Goal: Task Accomplishment & Management: Complete application form

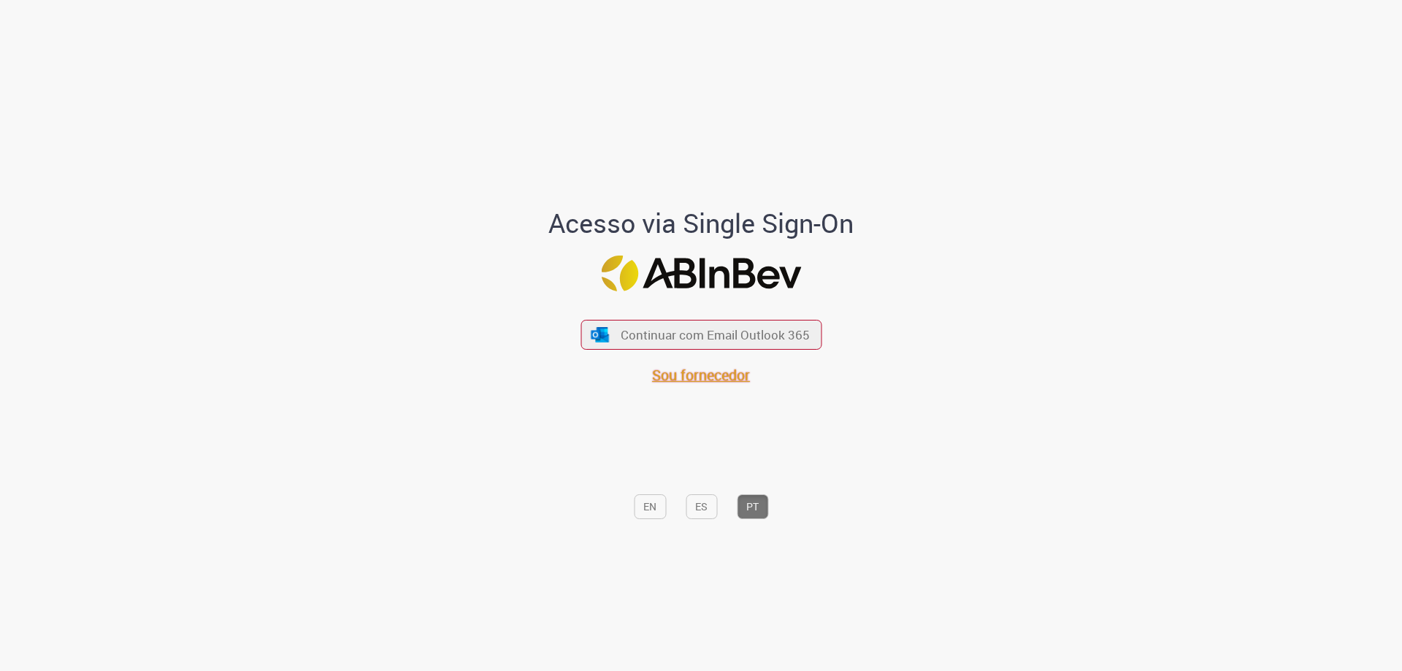
click at [683, 372] on span "Sou fornecedor" at bounding box center [701, 375] width 98 height 20
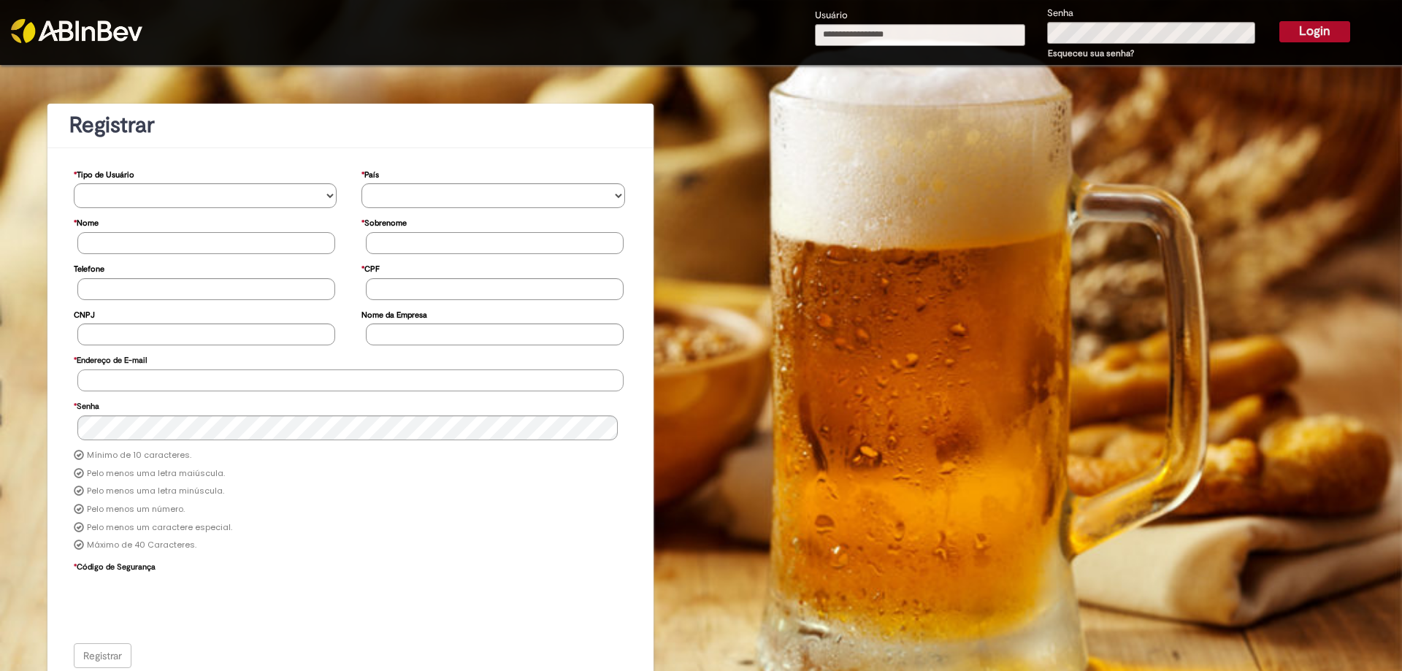
type input "**********"
click at [1300, 39] on button "Login" at bounding box center [1314, 31] width 71 height 20
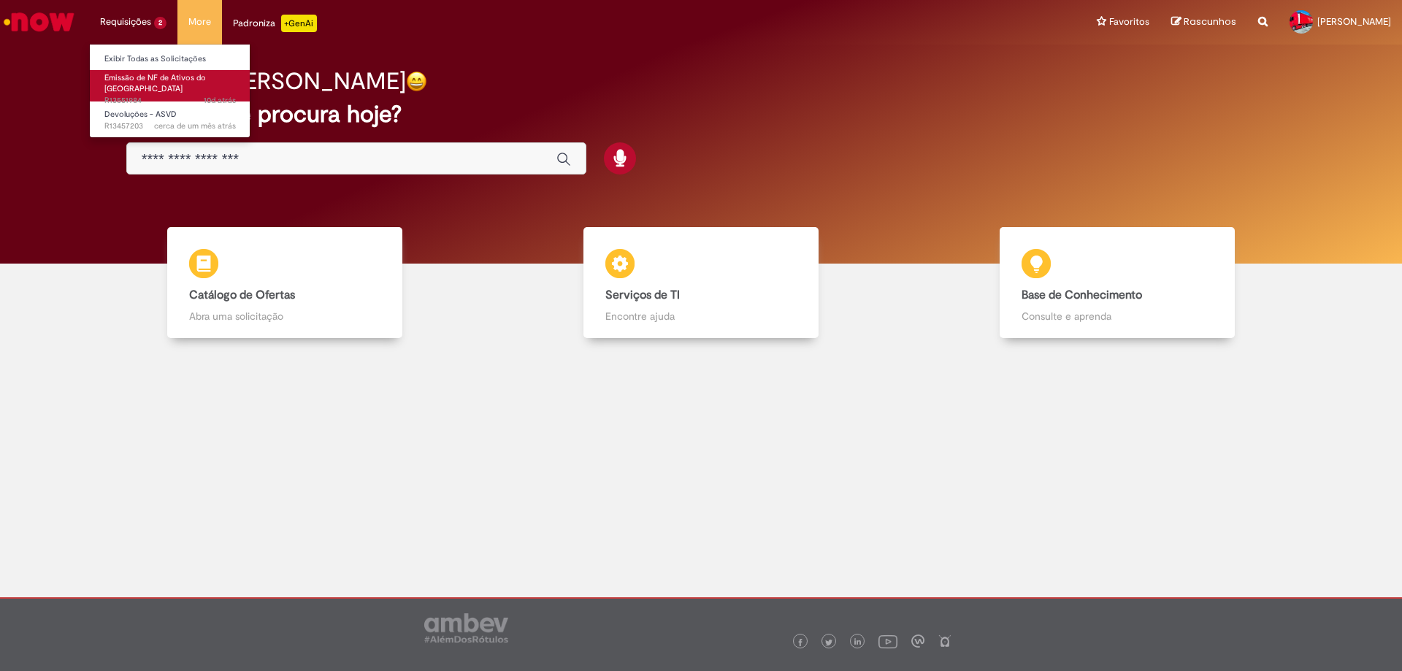
click at [162, 72] on span "Emissão de NF de Ativos do ASVD" at bounding box center [154, 83] width 101 height 23
click at [145, 80] on span "Emissão de NF de Ativos do [GEOGRAPHIC_DATA]" at bounding box center [154, 83] width 101 height 23
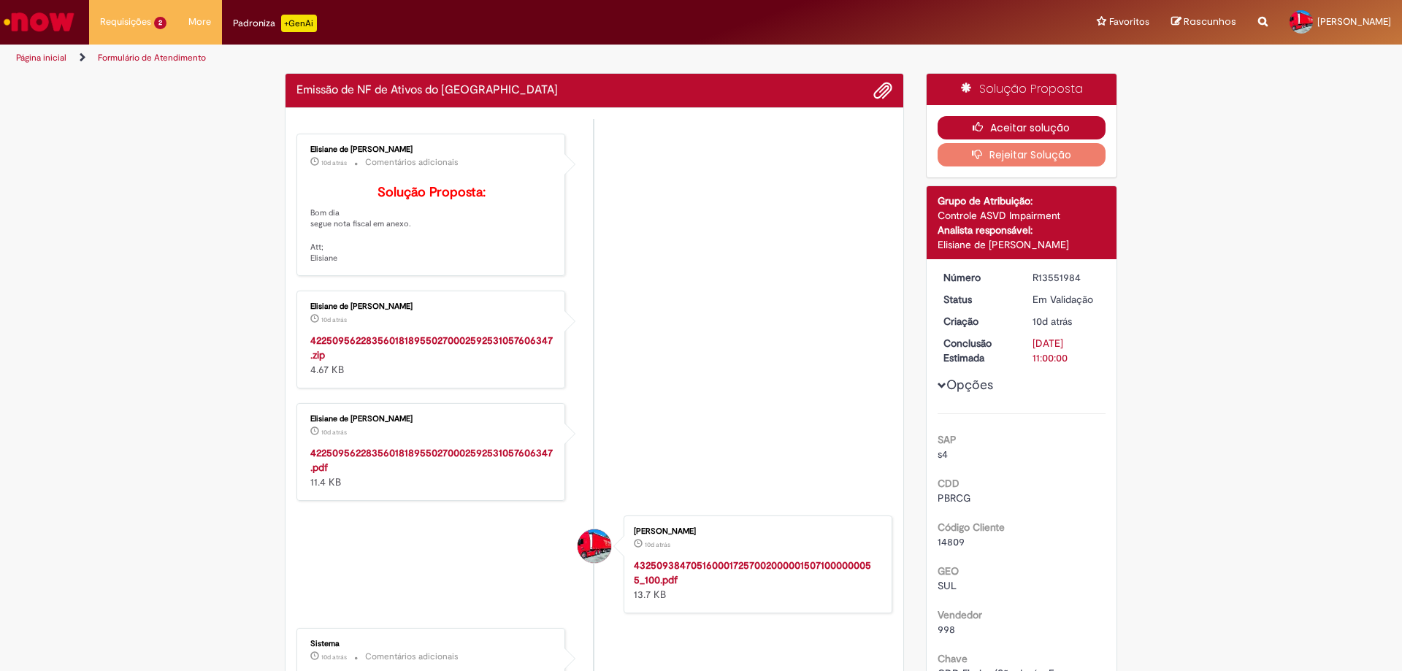
click at [964, 129] on button "Aceitar solução" at bounding box center [1021, 127] width 169 height 23
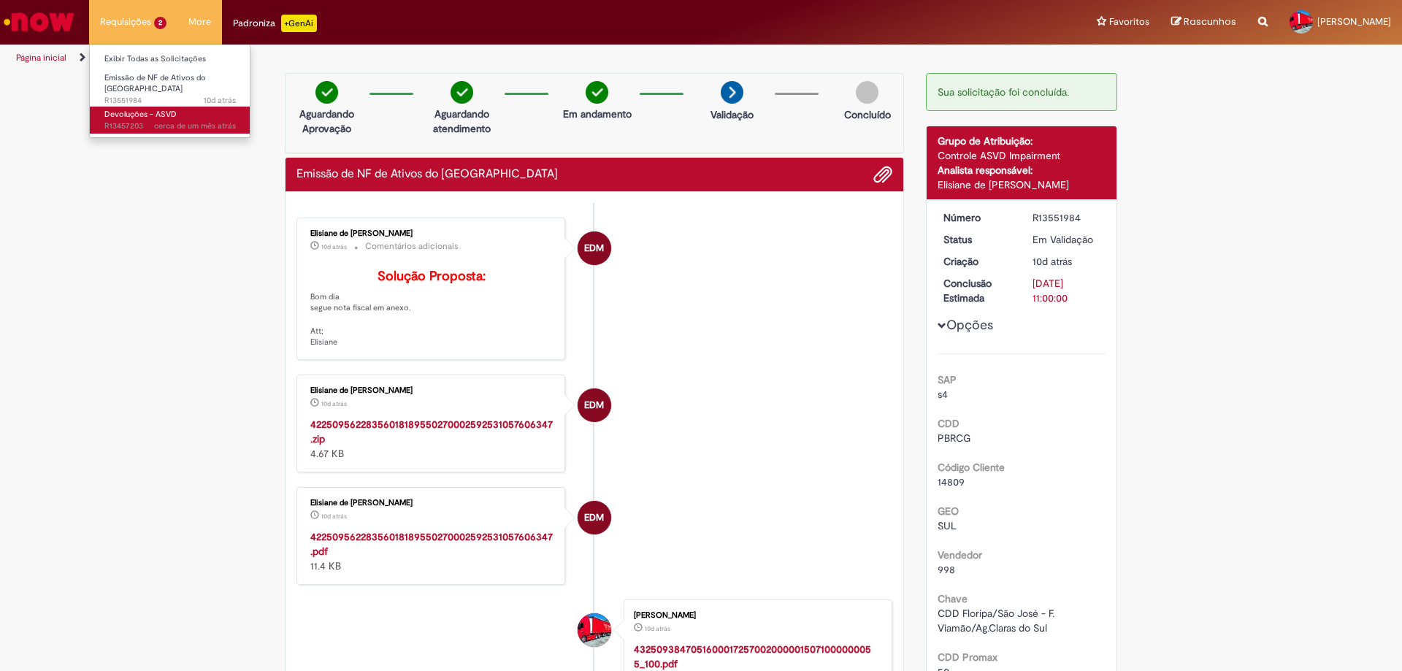
click at [127, 120] on span "cerca de um mês atrás cerca de um mês atrás R13457203" at bounding box center [169, 126] width 131 height 12
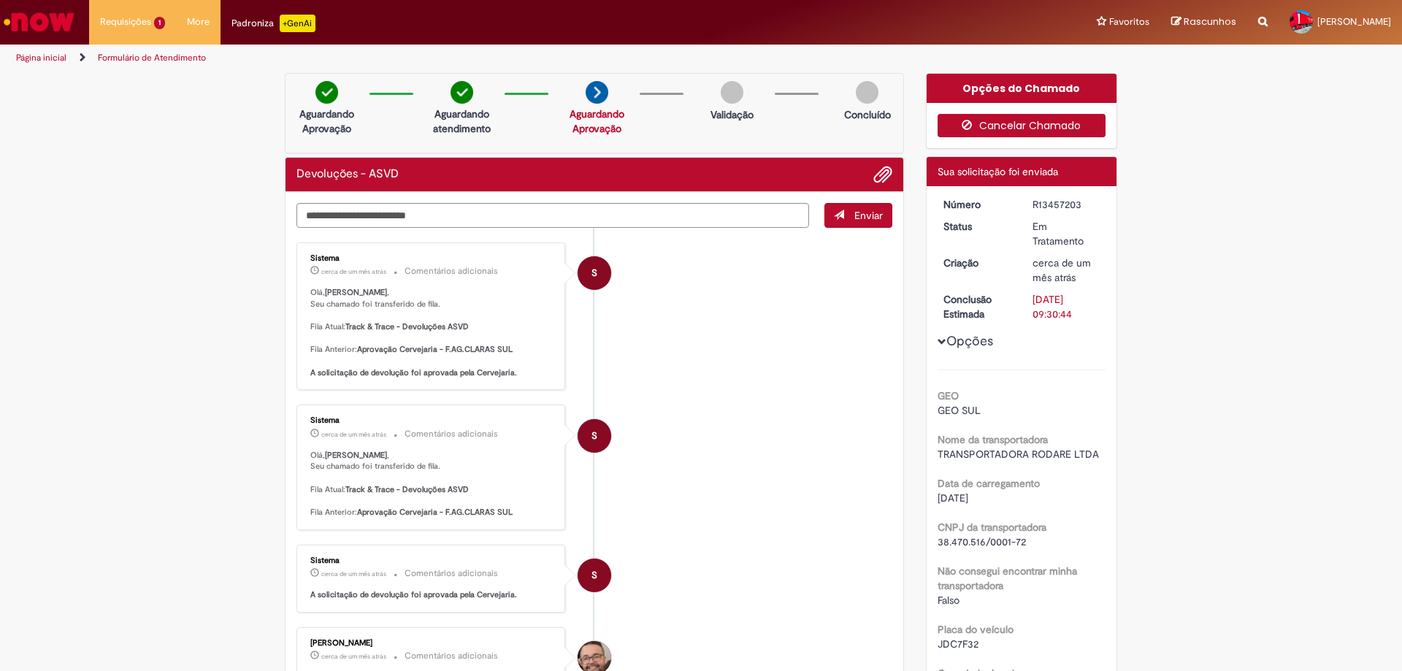
click at [1000, 124] on button "Cancelar Chamado" at bounding box center [1021, 125] width 169 height 23
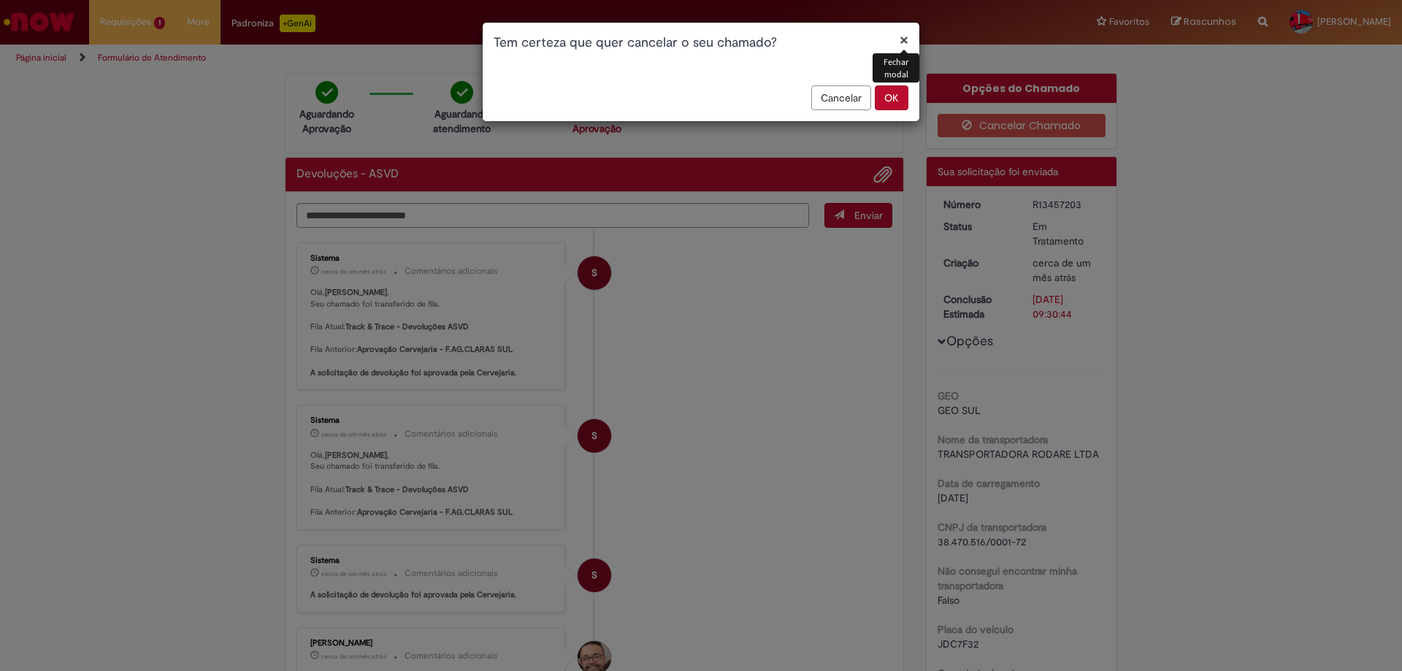
click at [880, 102] on button "OK" at bounding box center [892, 97] width 34 height 25
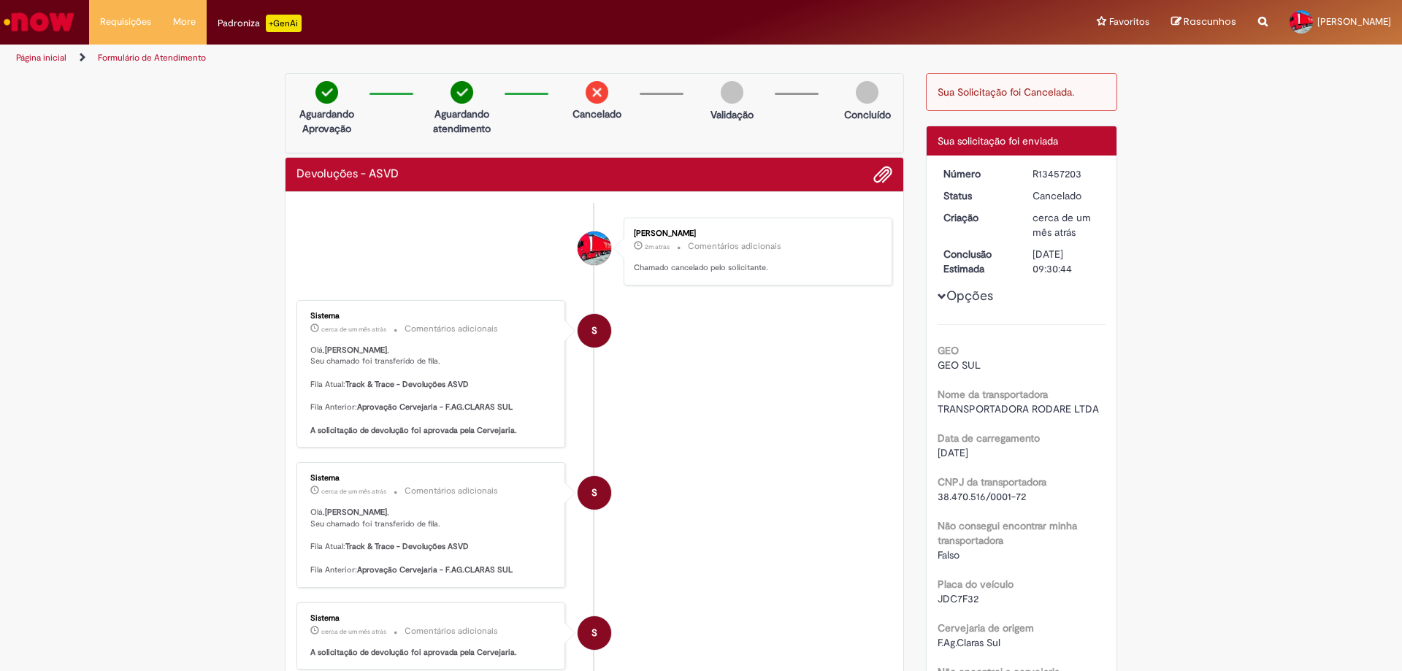
click at [53, 9] on img "Ir para a Homepage" at bounding box center [38, 21] width 75 height 29
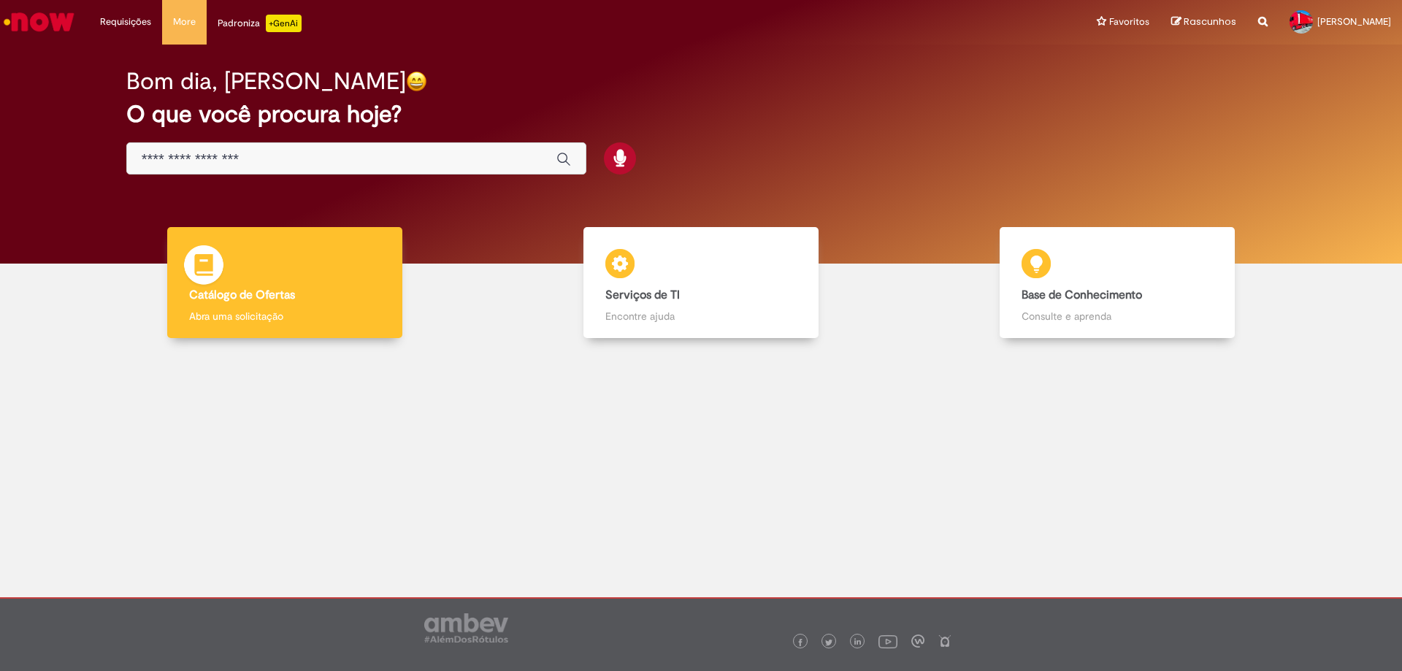
click at [237, 250] on div "Catálogo de Ofertas Catálogo de Ofertas Abra uma solicitação" at bounding box center [284, 283] width 235 height 112
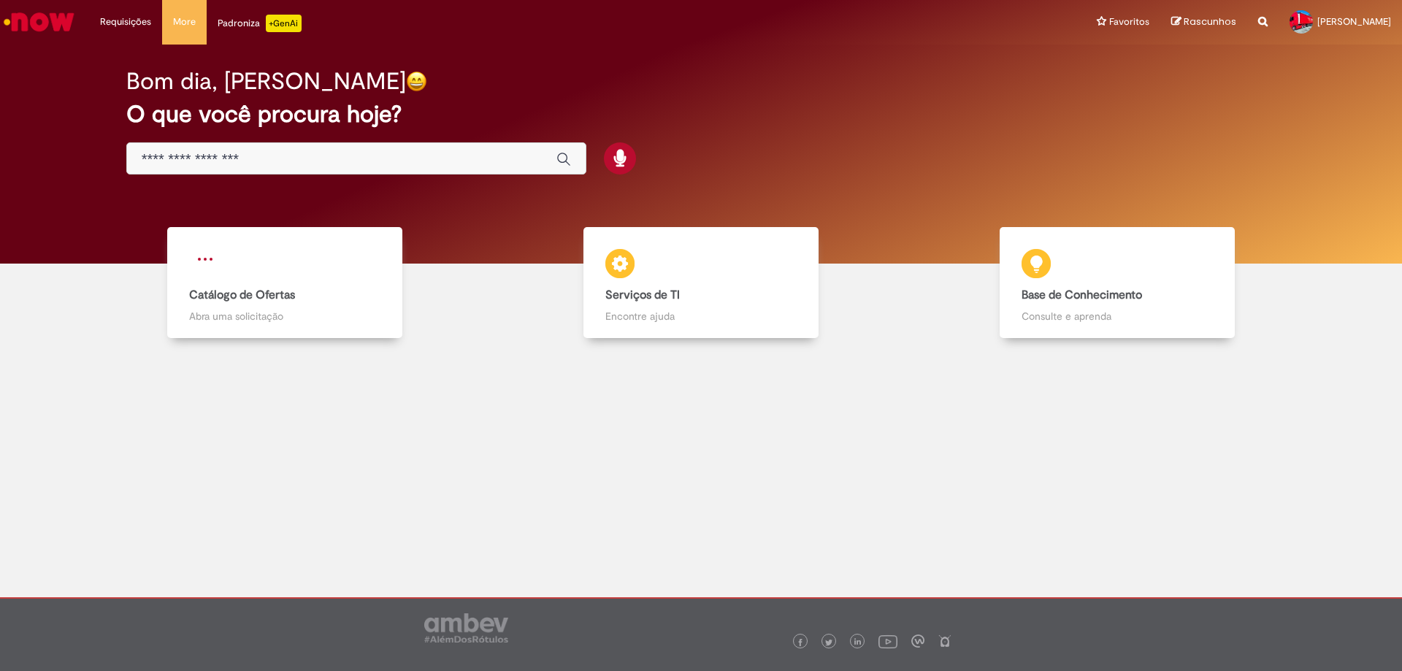
click at [55, 25] on img "Ir para a Homepage" at bounding box center [38, 21] width 75 height 29
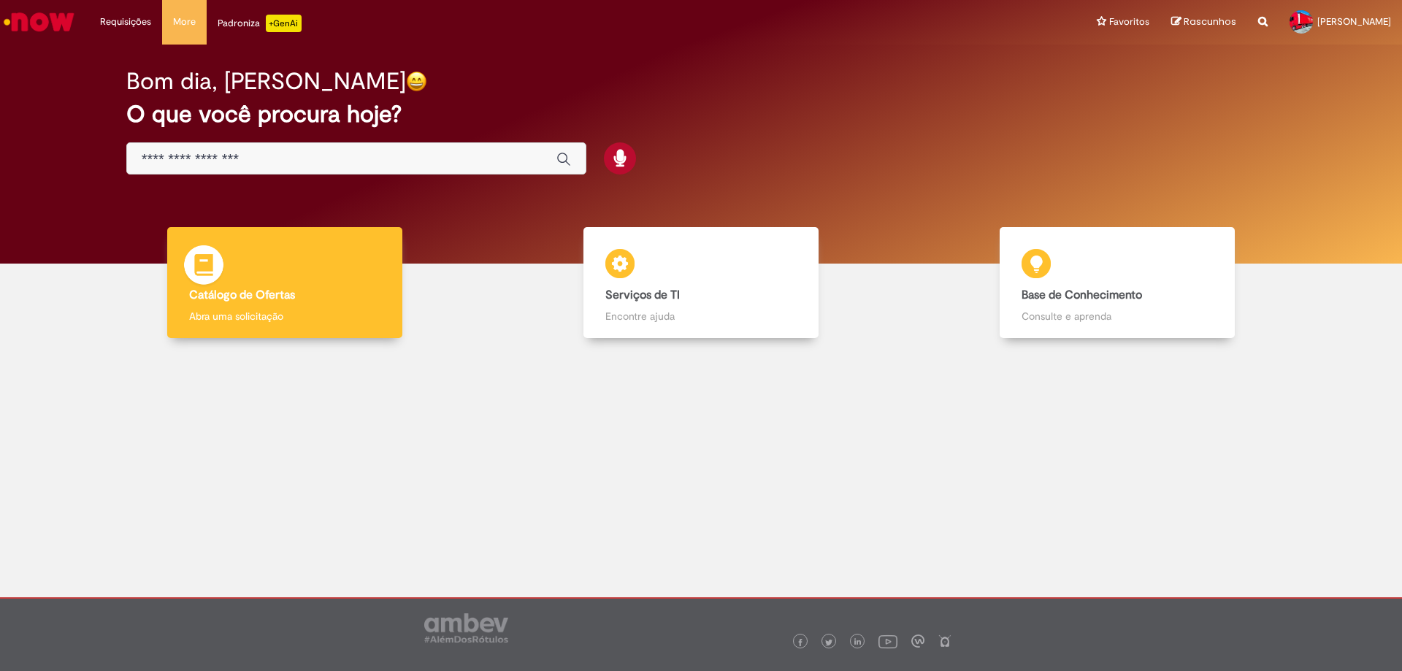
click at [323, 280] on div "Catálogo de Ofertas Catálogo de Ofertas Abra uma solicitação" at bounding box center [284, 283] width 235 height 112
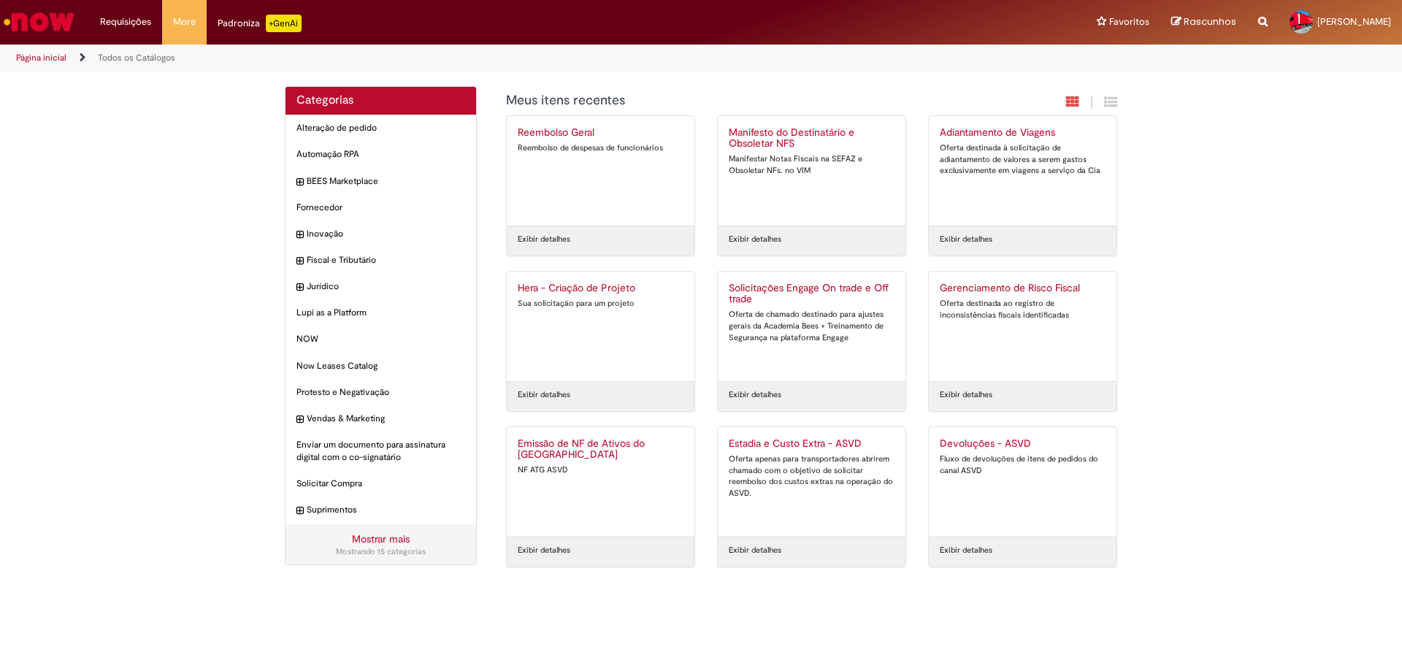
click at [602, 468] on div "Emissão de NF de Ativos do ASVD NF ATG ASVD" at bounding box center [601, 482] width 166 height 88
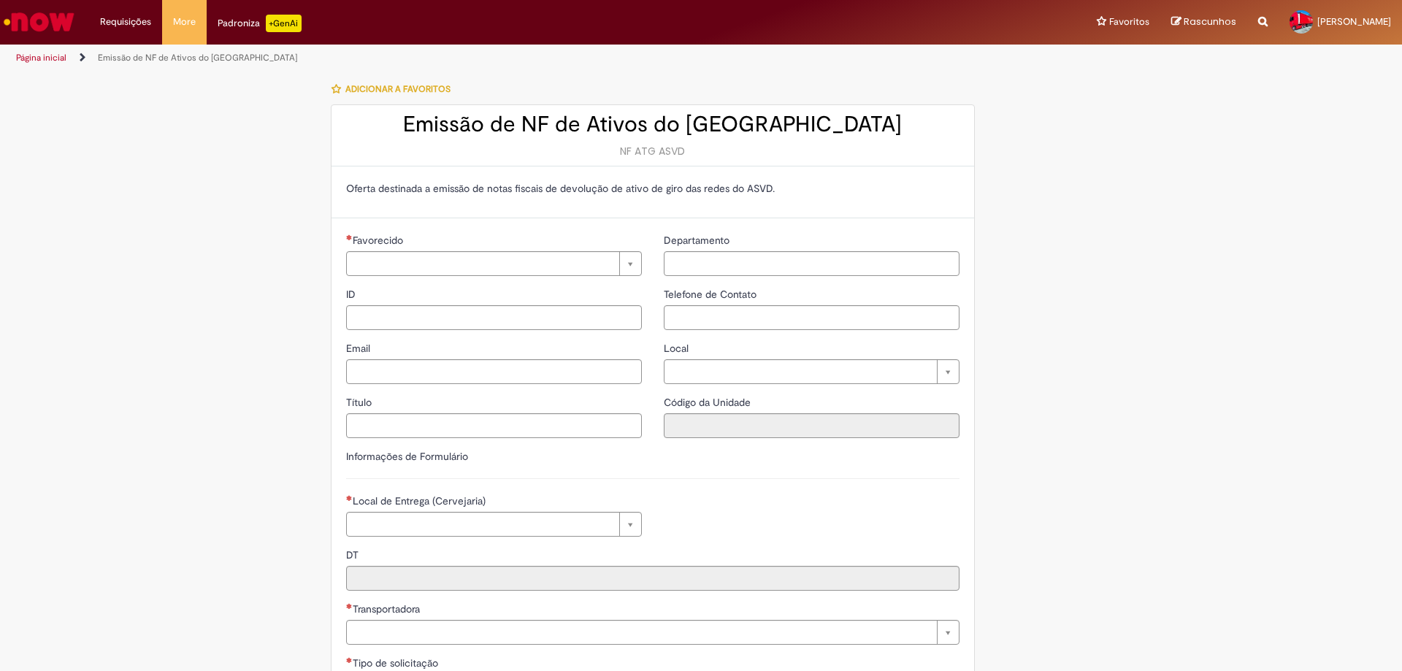
type input "**********"
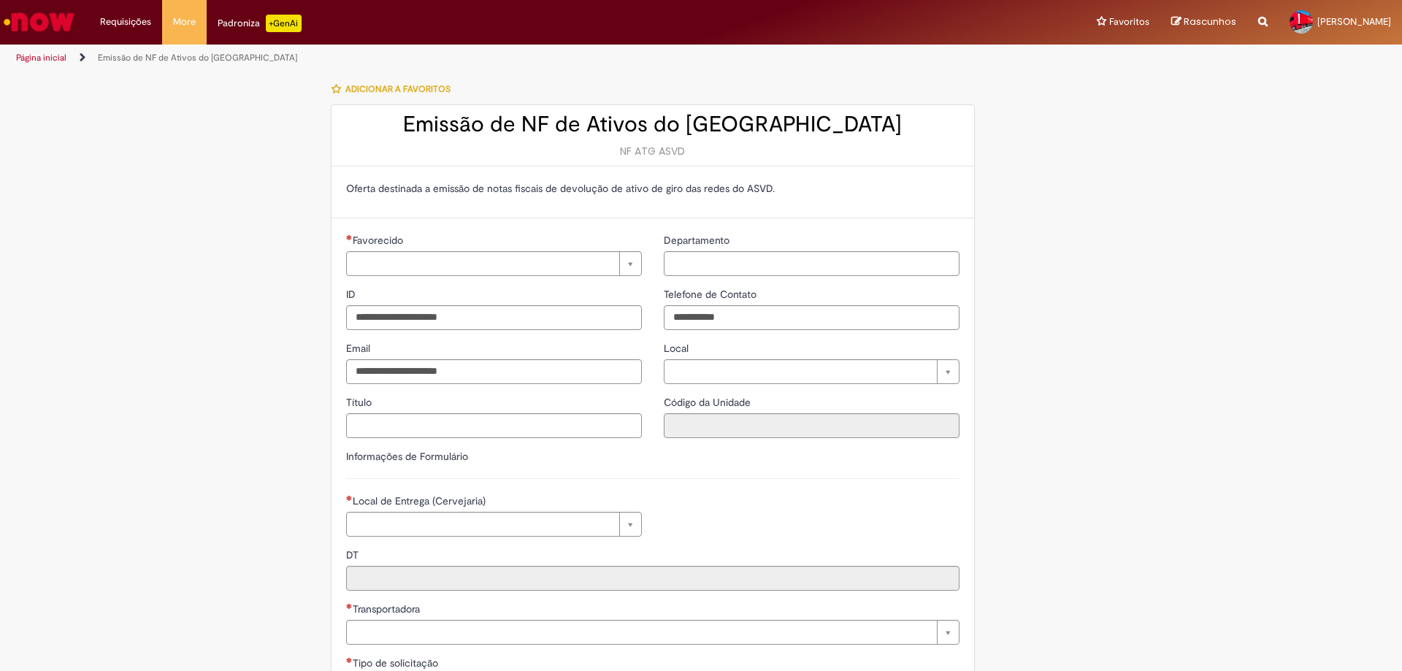
type input "**********"
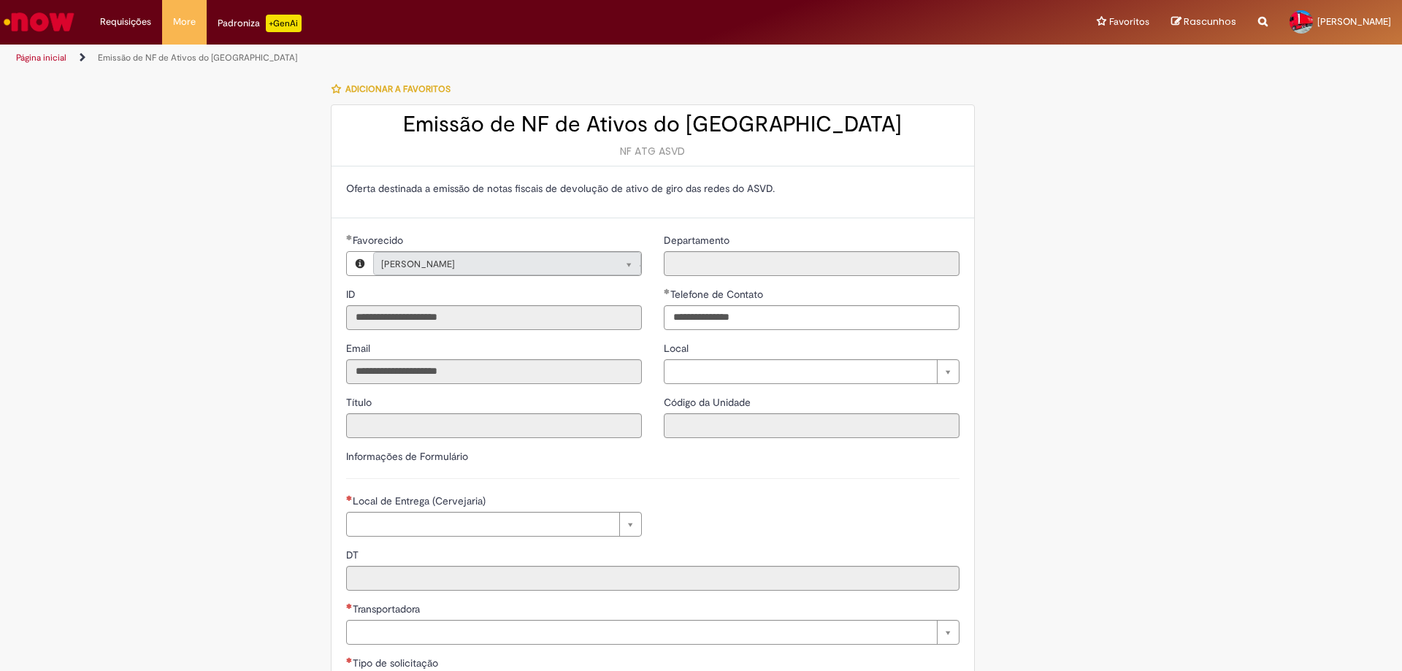
click at [41, 17] on img "Ir para a Homepage" at bounding box center [38, 21] width 75 height 29
